Goal: Transaction & Acquisition: Purchase product/service

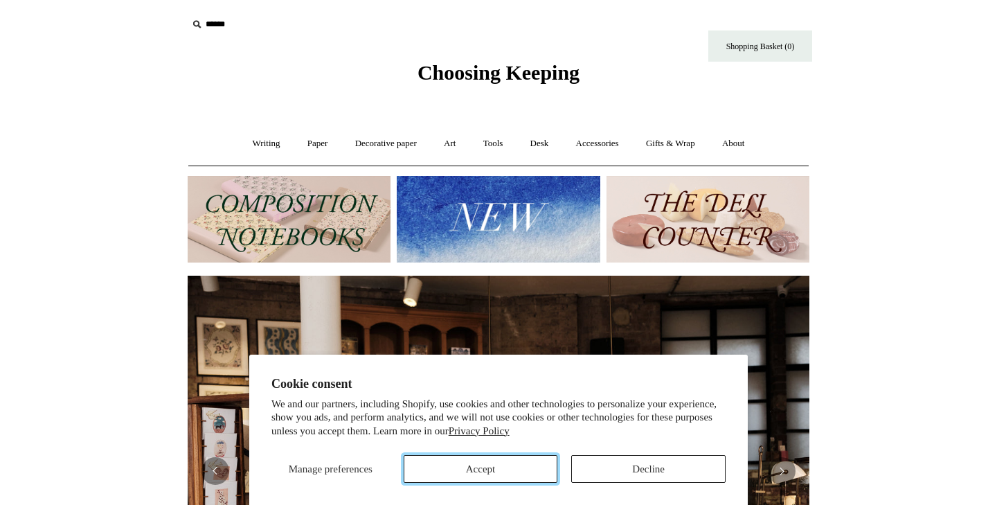
click at [497, 467] on button "Accept" at bounding box center [481, 469] width 154 height 28
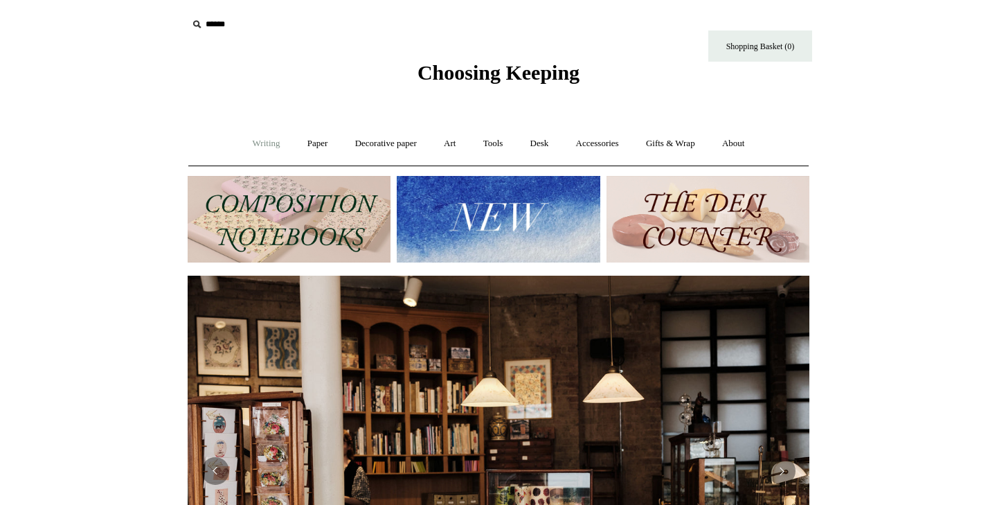
click at [257, 146] on link "Writing +" at bounding box center [266, 143] width 53 height 37
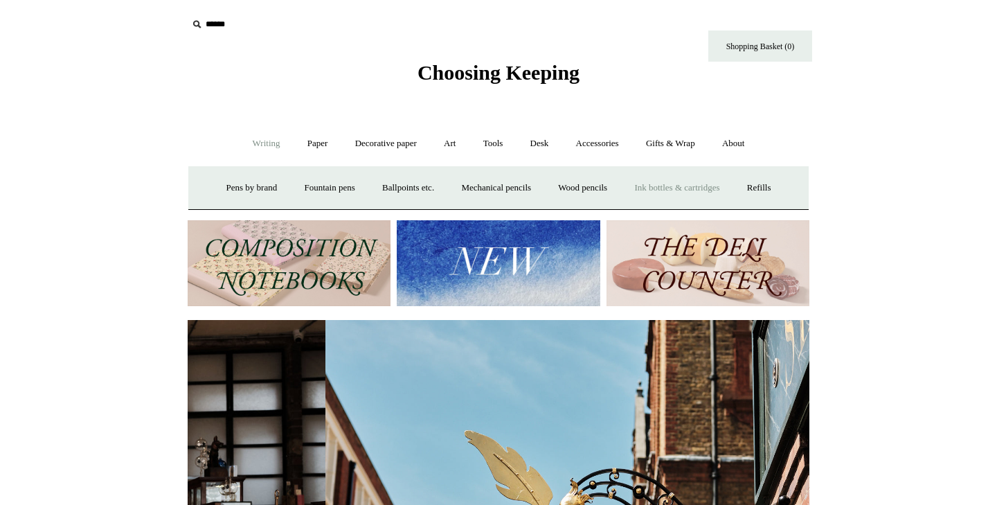
click at [668, 190] on link "Ink bottles & cartridges +" at bounding box center [677, 188] width 110 height 37
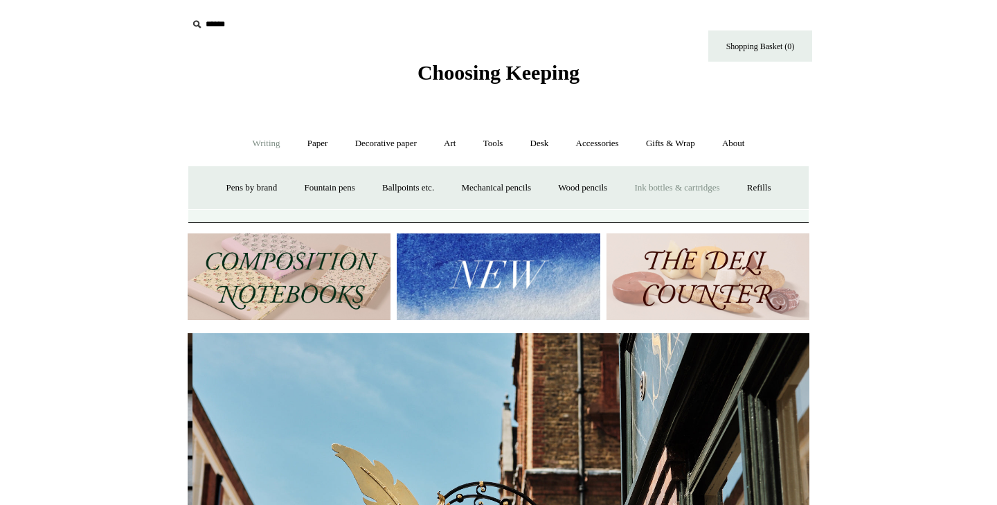
scroll to position [0, 622]
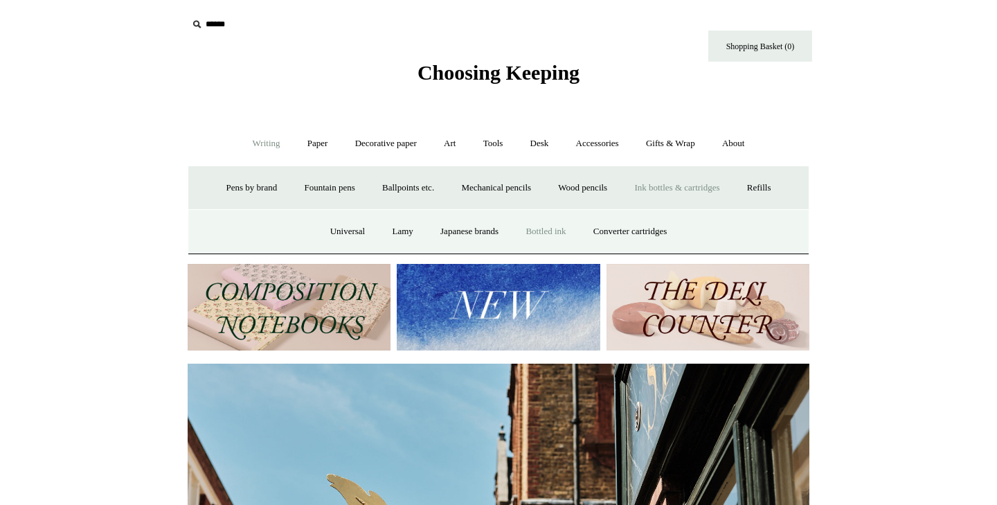
click at [536, 231] on link "Bottled ink" at bounding box center [545, 231] width 65 height 37
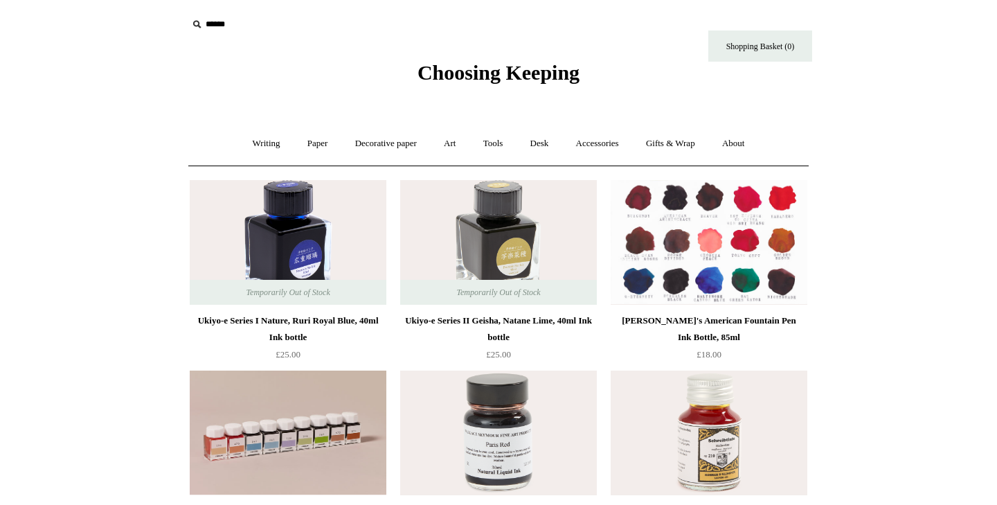
click at [723, 248] on img at bounding box center [709, 242] width 197 height 125
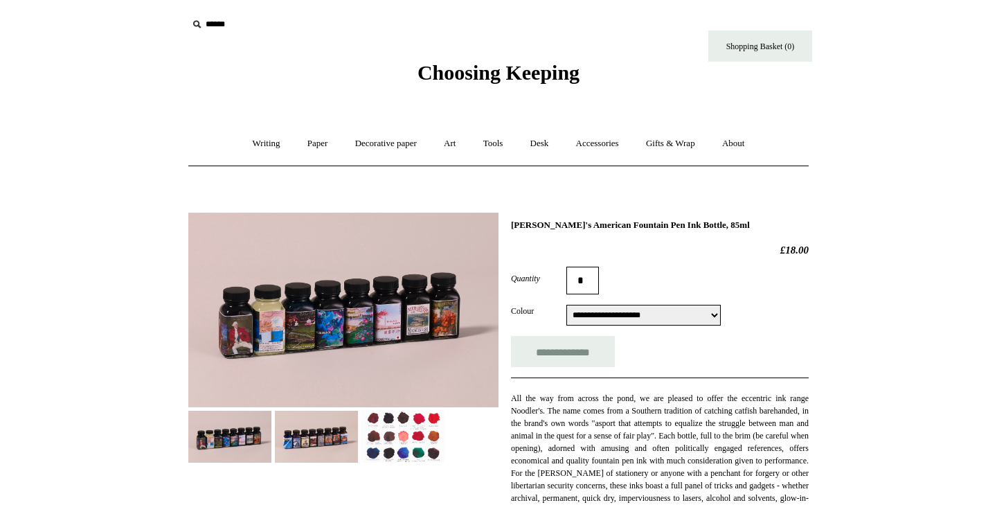
click at [383, 442] on img at bounding box center [402, 436] width 83 height 52
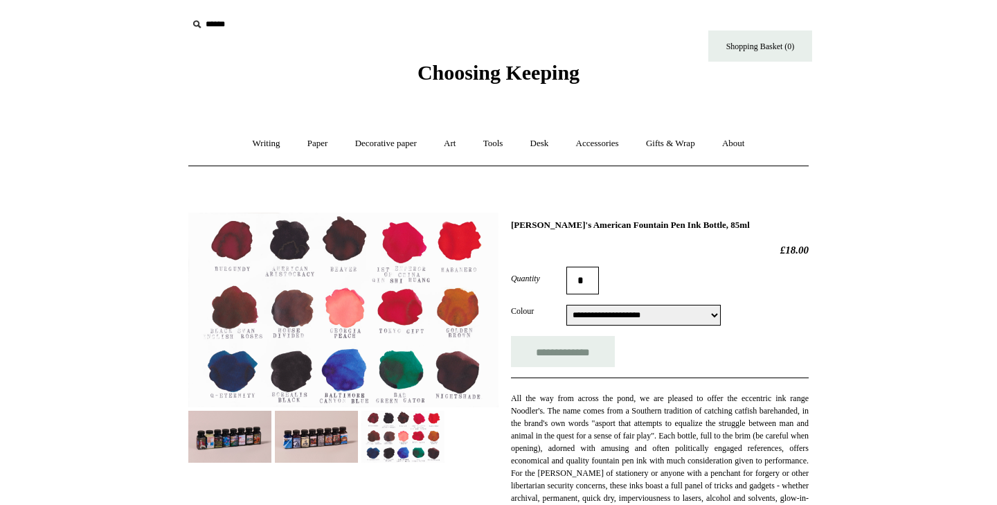
click at [309, 415] on img at bounding box center [316, 436] width 83 height 52
